Goal: Navigation & Orientation: Find specific page/section

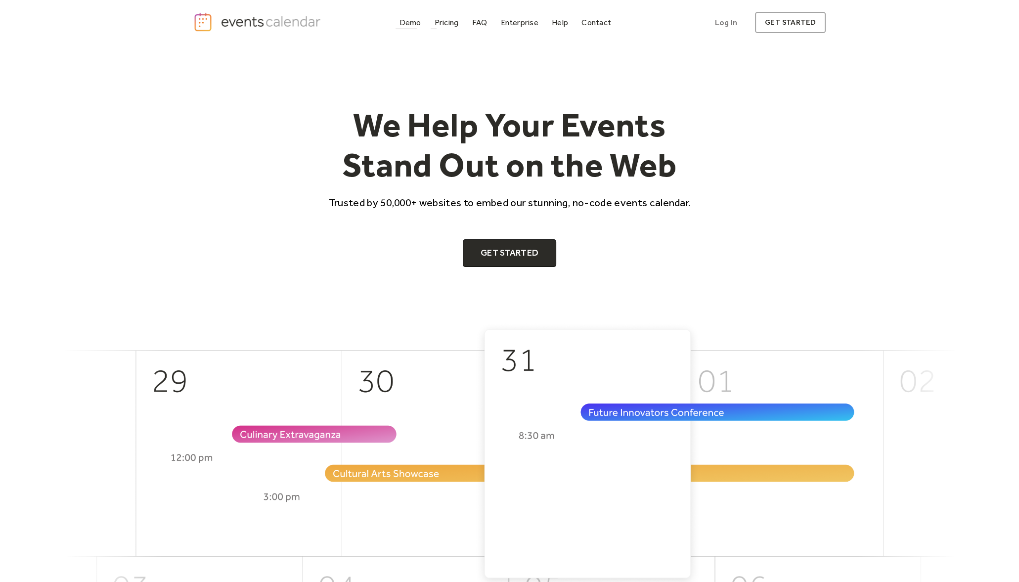
click at [415, 23] on div "Demo" at bounding box center [411, 22] width 22 height 5
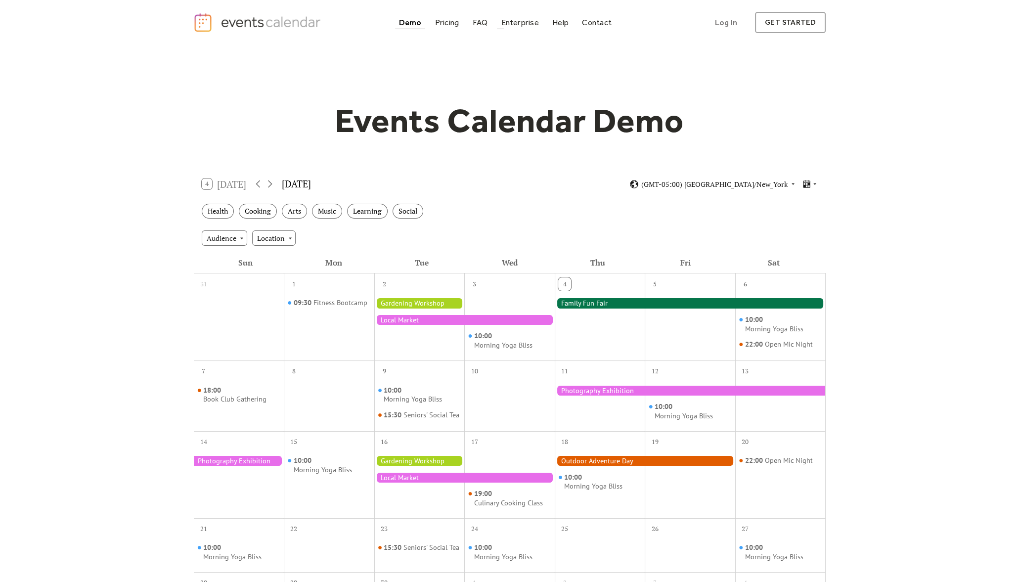
click at [324, 97] on div "Events Calendar Demo Loading the Events Calendar..." at bounding box center [509, 434] width 633 height 779
click at [184, 141] on div "Events Calendar Demo Loading the Events Calendar..." at bounding box center [509, 434] width 1019 height 779
click at [91, 322] on div "Events Calendar Demo Loading the Events Calendar..." at bounding box center [509, 434] width 1019 height 779
